Goal: Find specific page/section: Find specific page/section

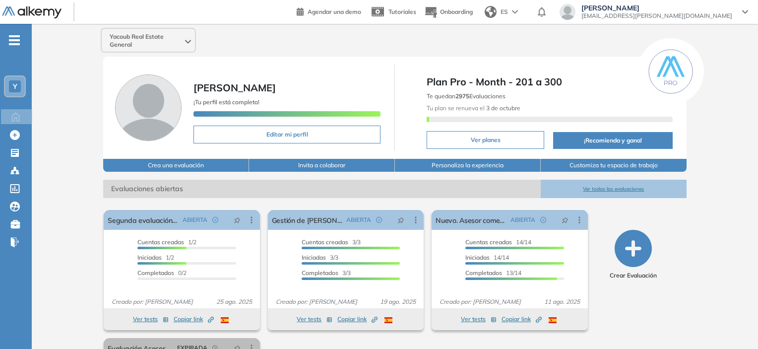
click at [15, 37] on span "-" at bounding box center [14, 39] width 11 height 8
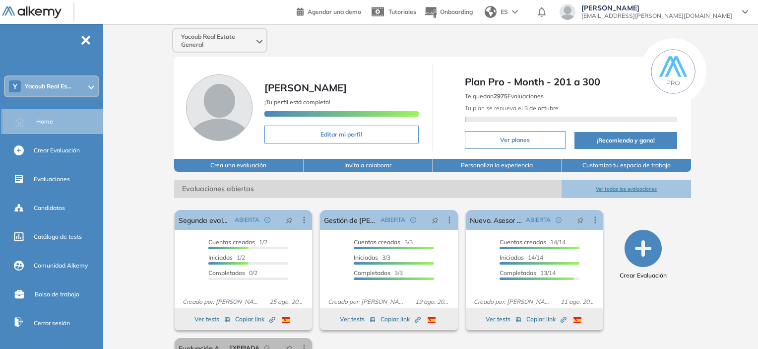
click at [45, 128] on div "Home" at bounding box center [68, 121] width 65 height 17
click at [84, 38] on span "-" at bounding box center [85, 39] width 11 height 8
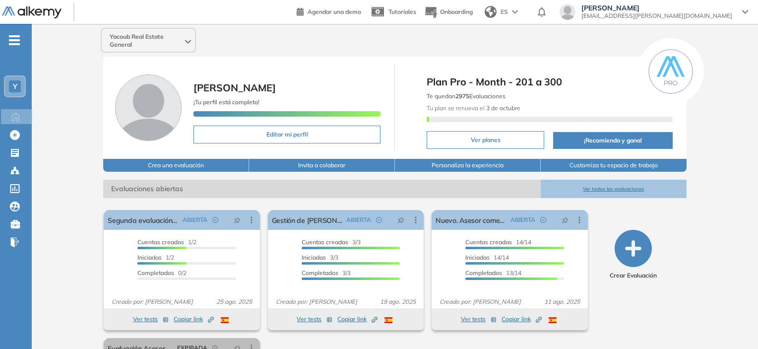
click at [42, 15] on img at bounding box center [32, 12] width 60 height 12
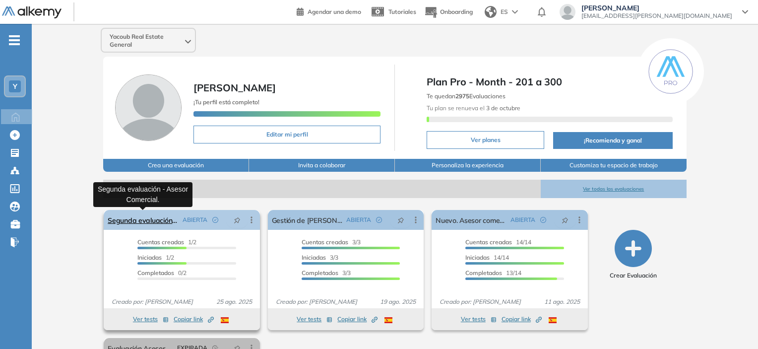
click at [141, 216] on link "Segunda evaluación - Asesor Comercial." at bounding box center [143, 220] width 70 height 20
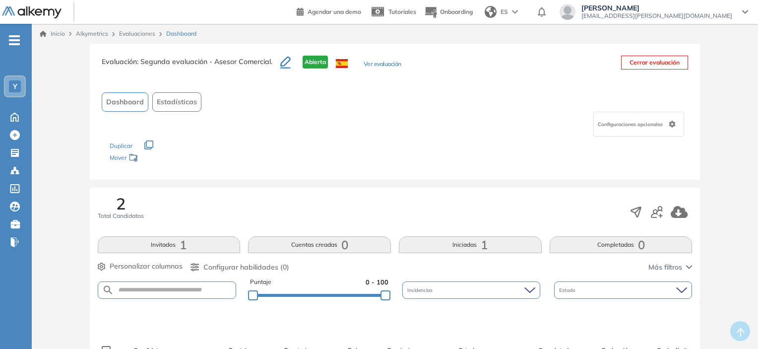
click at [61, 33] on link "Inicio" at bounding box center [52, 33] width 25 height 9
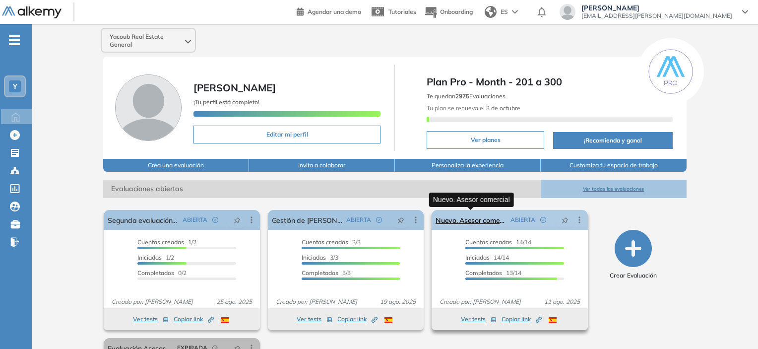
click at [451, 229] on link "Nuevo. Asesor comercial" at bounding box center [471, 220] width 70 height 20
